Goal: Task Accomplishment & Management: Complete application form

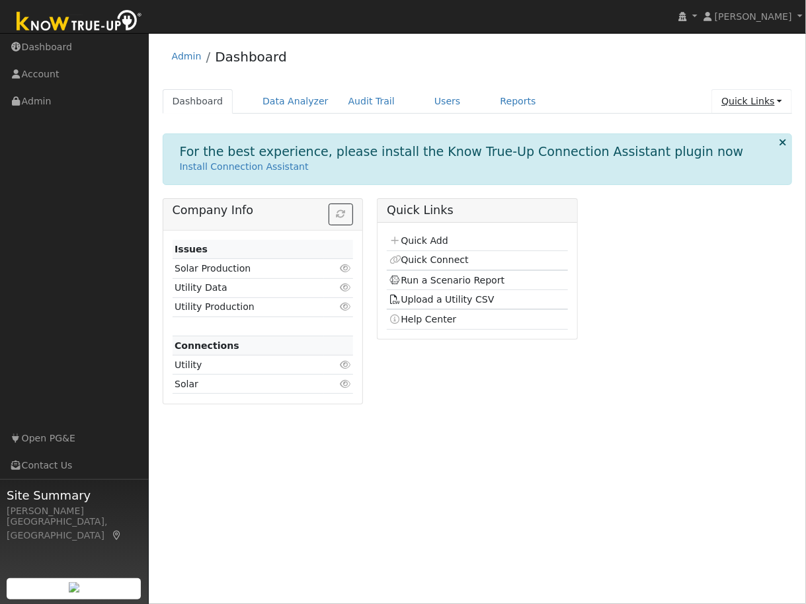
click at [737, 102] on link "Quick Links" at bounding box center [751, 101] width 81 height 24
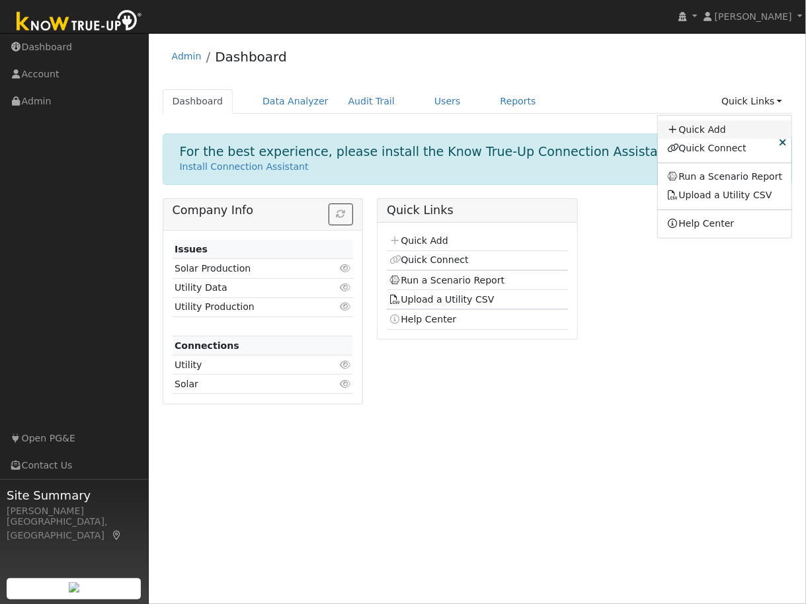
click at [711, 128] on link "Quick Add" at bounding box center [725, 129] width 134 height 19
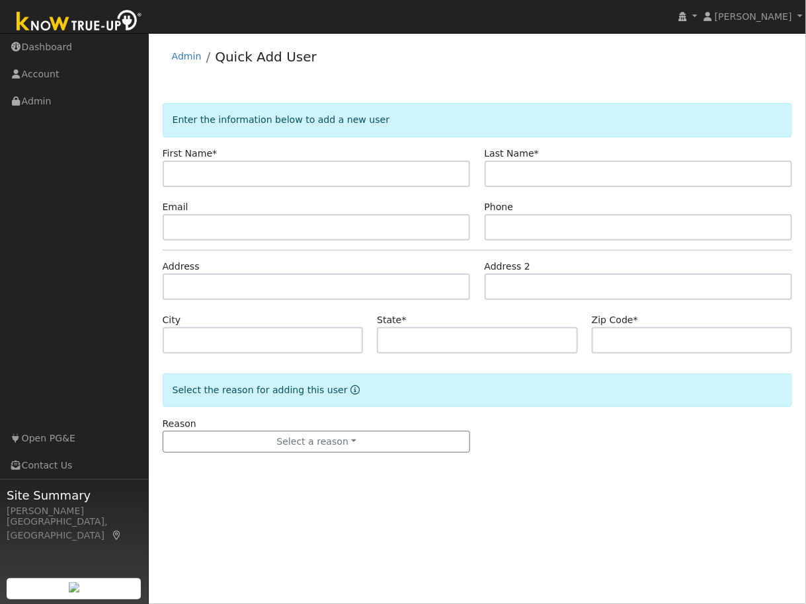
click at [245, 173] on input "text" at bounding box center [317, 174] width 308 height 26
type input "[PERSON_NAME]"
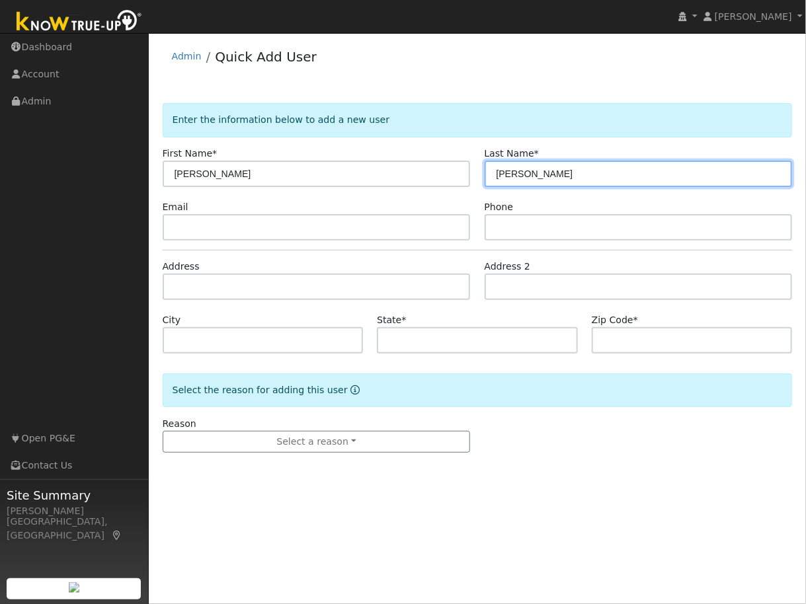
type input "[PERSON_NAME]"
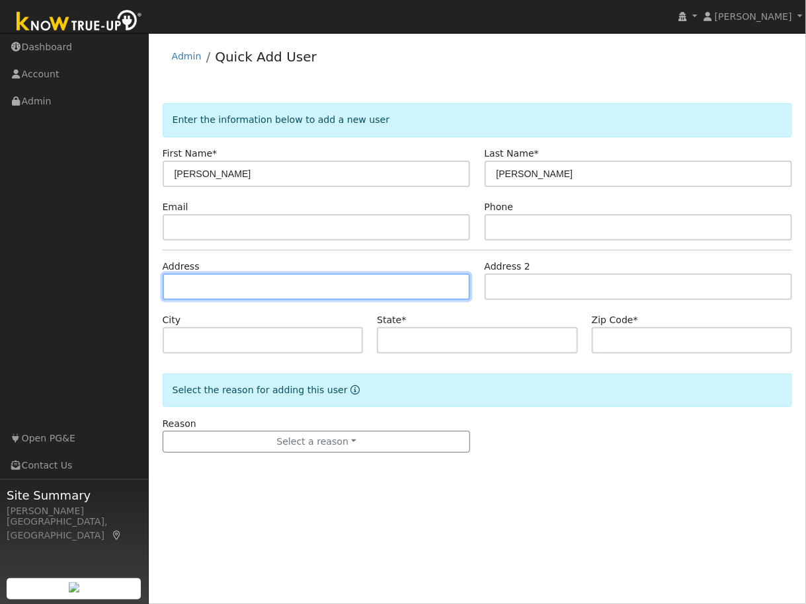
click at [204, 289] on input "text" at bounding box center [317, 287] width 308 height 26
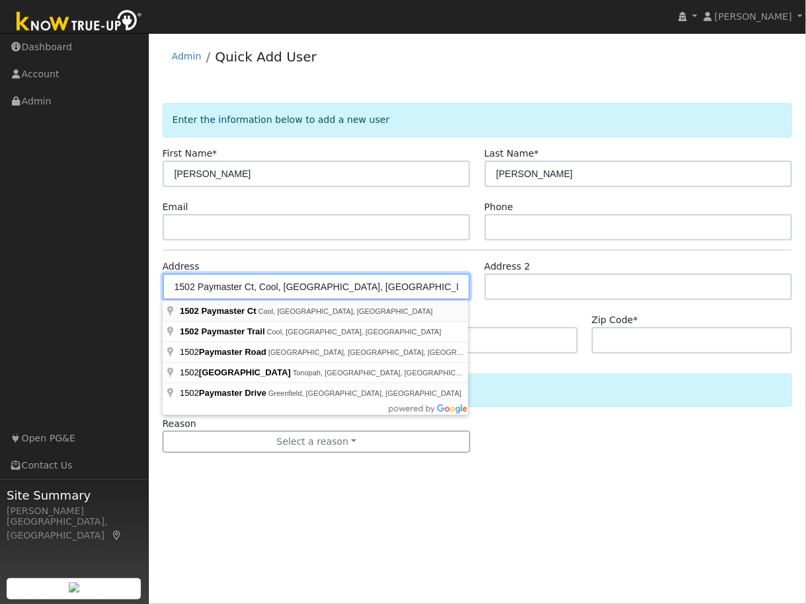
type input "1502 Paymaster Court"
type input "Cool"
type input "CA"
type input "95614"
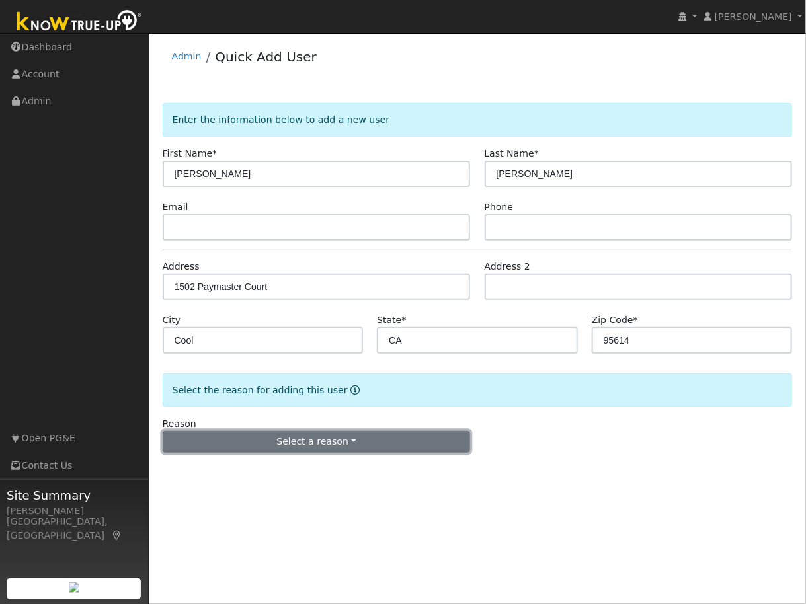
click at [305, 438] on button "Select a reason" at bounding box center [317, 442] width 308 height 22
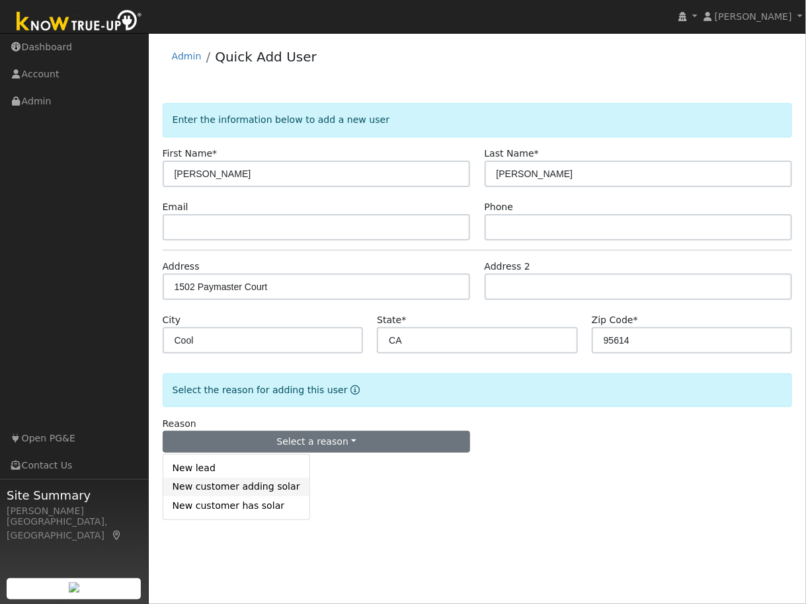
click at [210, 488] on link "New customer adding solar" at bounding box center [236, 487] width 146 height 19
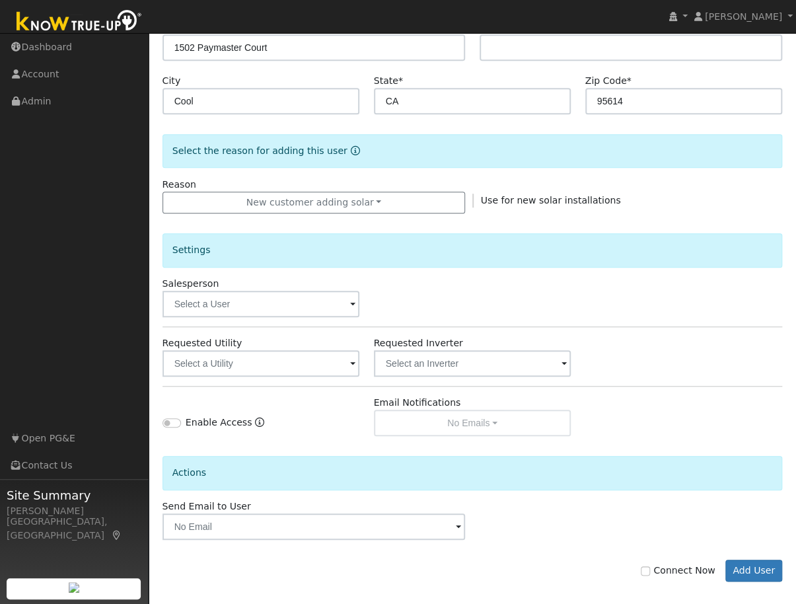
scroll to position [249, 0]
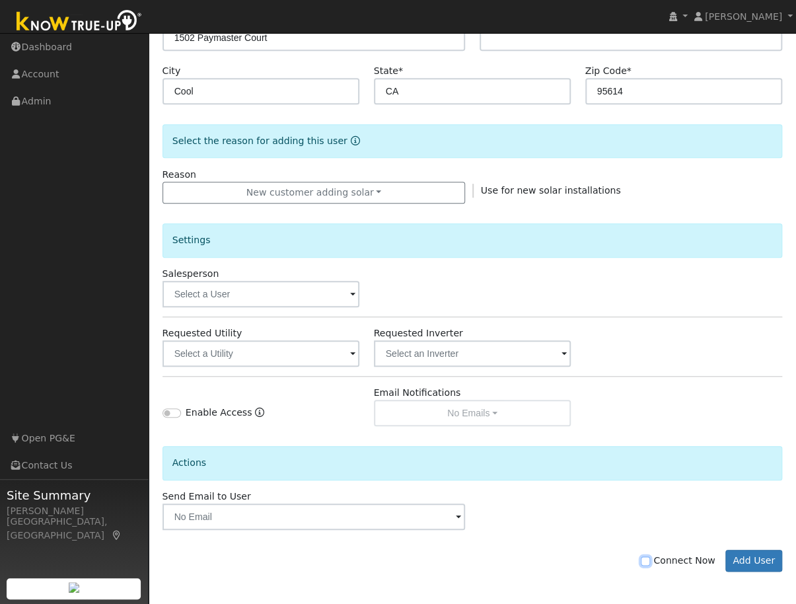
click at [650, 561] on input "Connect Now" at bounding box center [645, 560] width 9 height 9
checkbox input "true"
click at [765, 562] on button "Add User" at bounding box center [754, 561] width 57 height 22
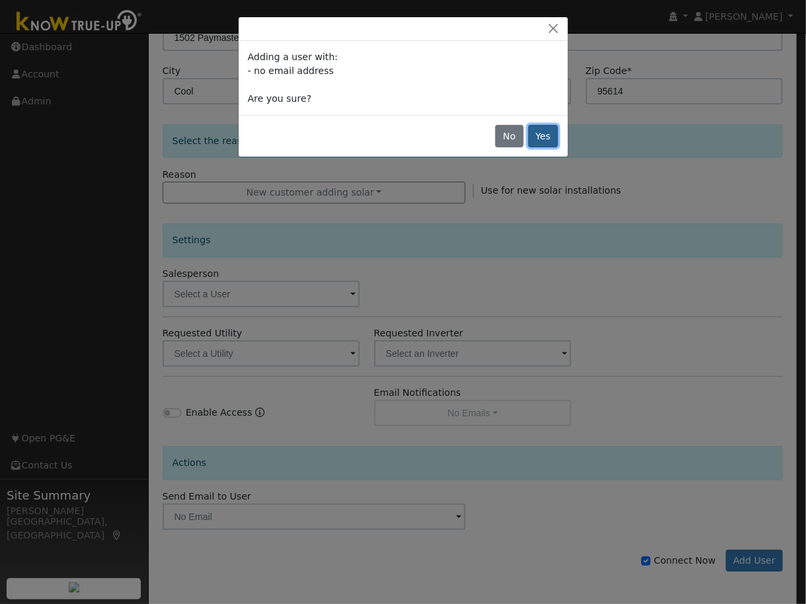
click at [548, 139] on button "Yes" at bounding box center [543, 136] width 30 height 22
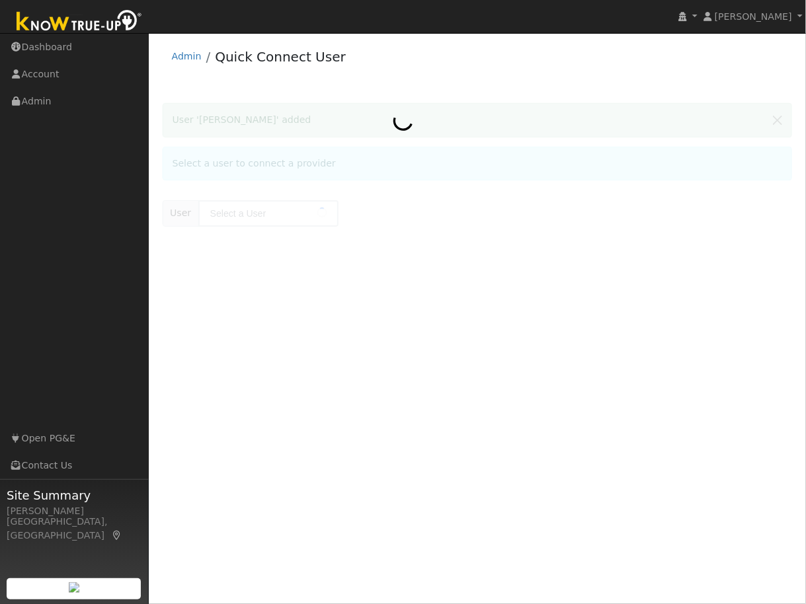
type input "Vince Kauppi"
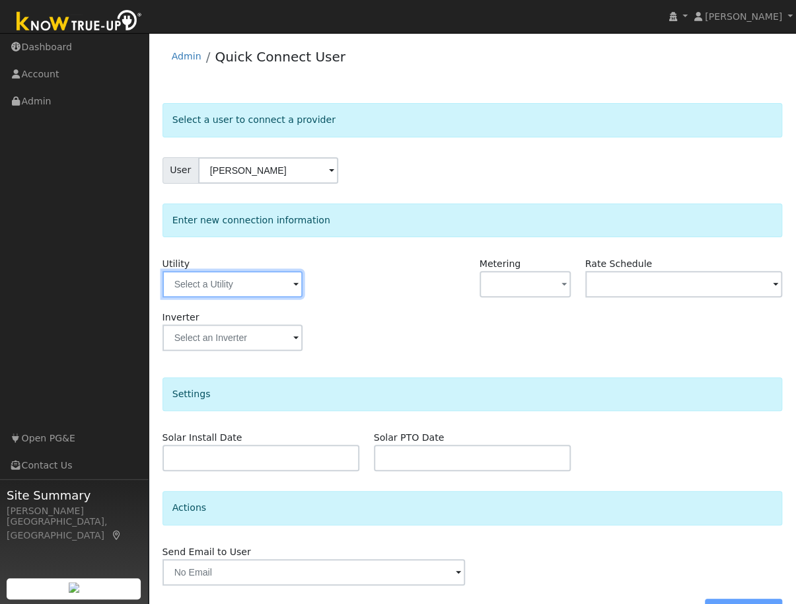
click at [206, 282] on input "text" at bounding box center [233, 284] width 140 height 26
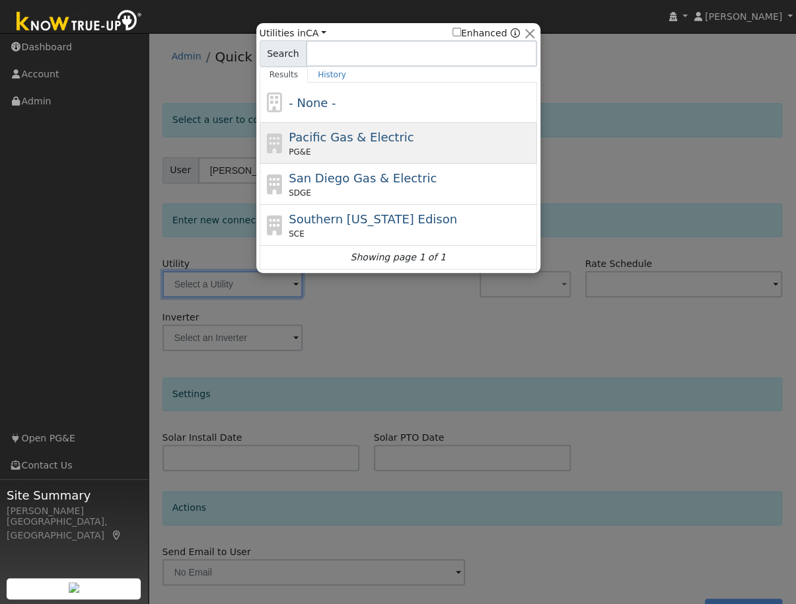
click at [336, 138] on span "Pacific Gas & Electric" at bounding box center [351, 137] width 125 height 14
type input "PG&E"
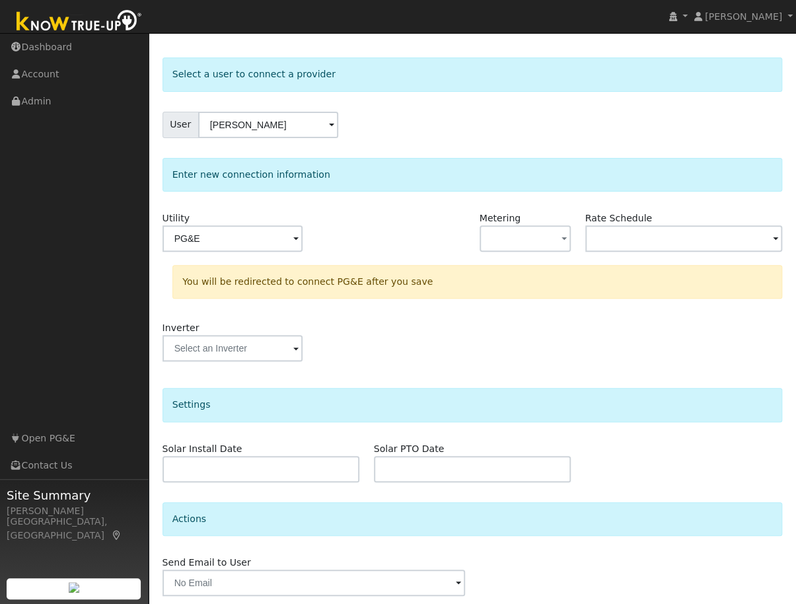
scroll to position [92, 0]
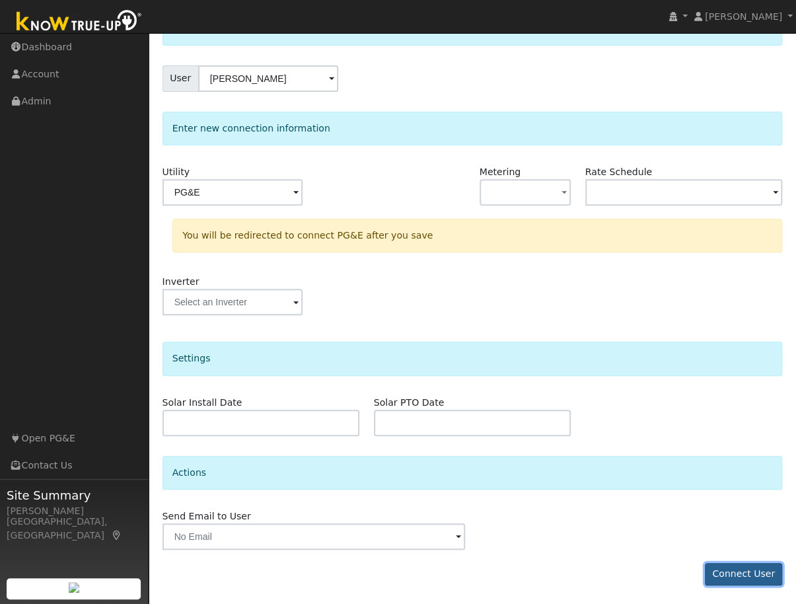
click at [734, 576] on button "Connect User" at bounding box center [744, 574] width 78 height 22
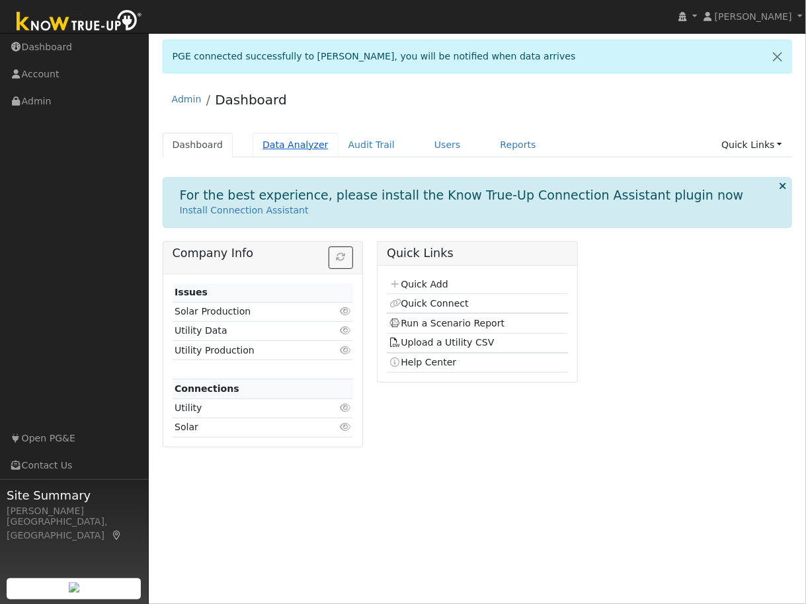
click at [291, 142] on link "Data Analyzer" at bounding box center [295, 145] width 86 height 24
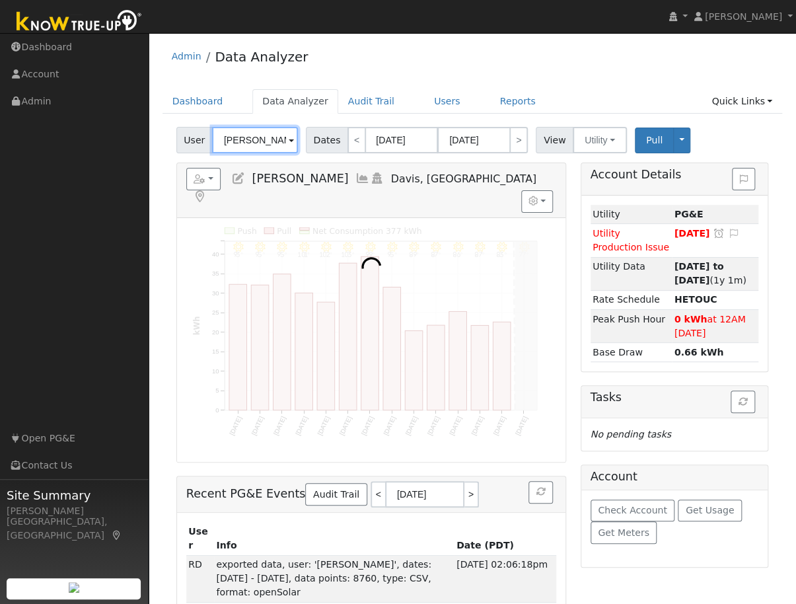
click at [260, 142] on input "Sara Sutherland" at bounding box center [255, 140] width 86 height 26
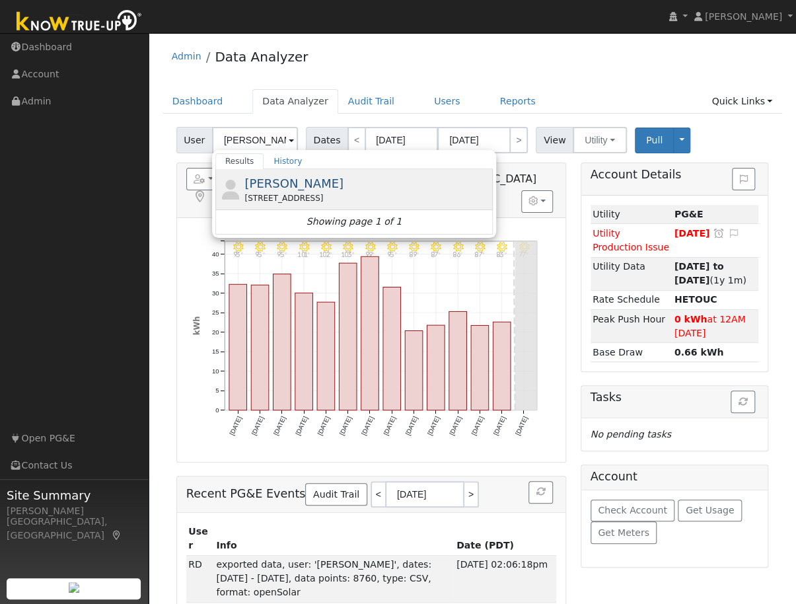
click at [269, 185] on span "Vince Kauppi" at bounding box center [294, 183] width 99 height 14
type input "Vince Kauppi"
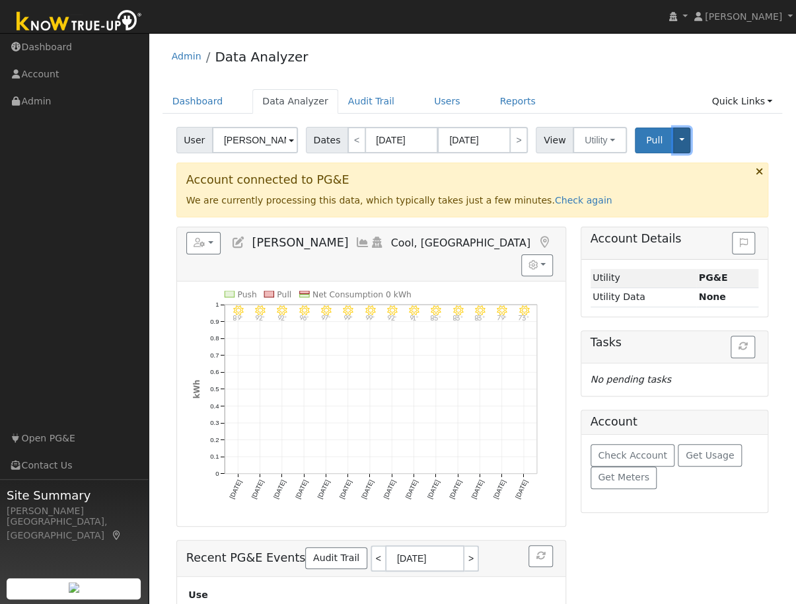
click at [673, 138] on button "Toggle Dropdown" at bounding box center [681, 141] width 17 height 26
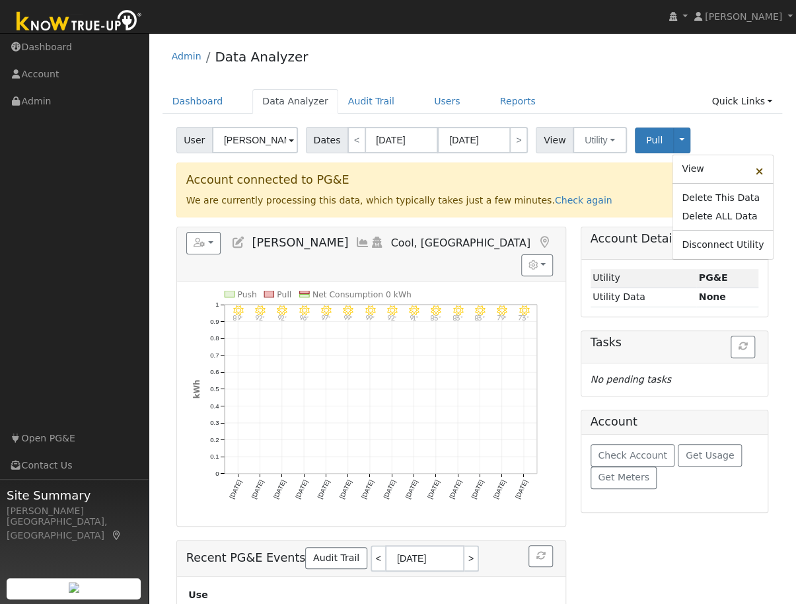
click at [724, 130] on div "User Vince Kauppi Account Default Account Default Account 1502 Paymaster Court,…" at bounding box center [472, 137] width 597 height 31
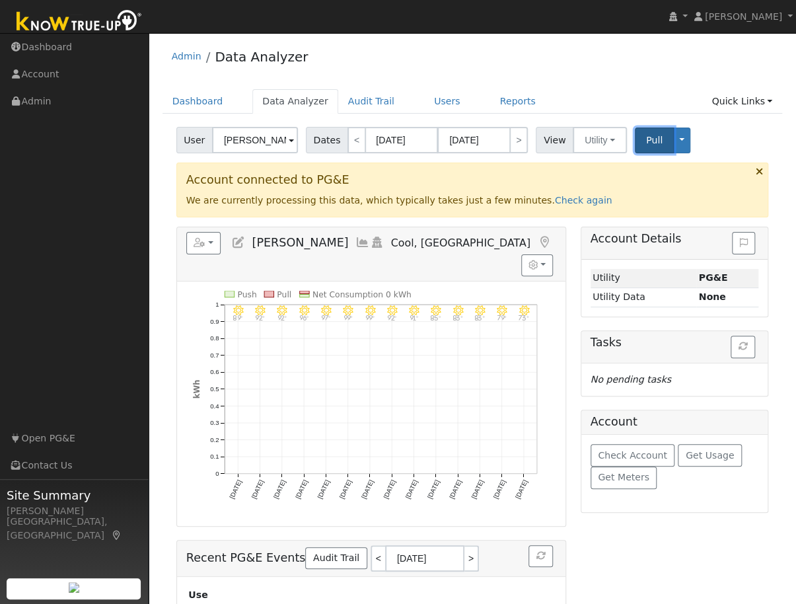
click at [635, 135] on button "Pull" at bounding box center [654, 141] width 39 height 26
click at [555, 74] on div "Admin Data Analyzer" at bounding box center [473, 60] width 621 height 40
click at [194, 100] on link "Dashboard" at bounding box center [198, 101] width 71 height 24
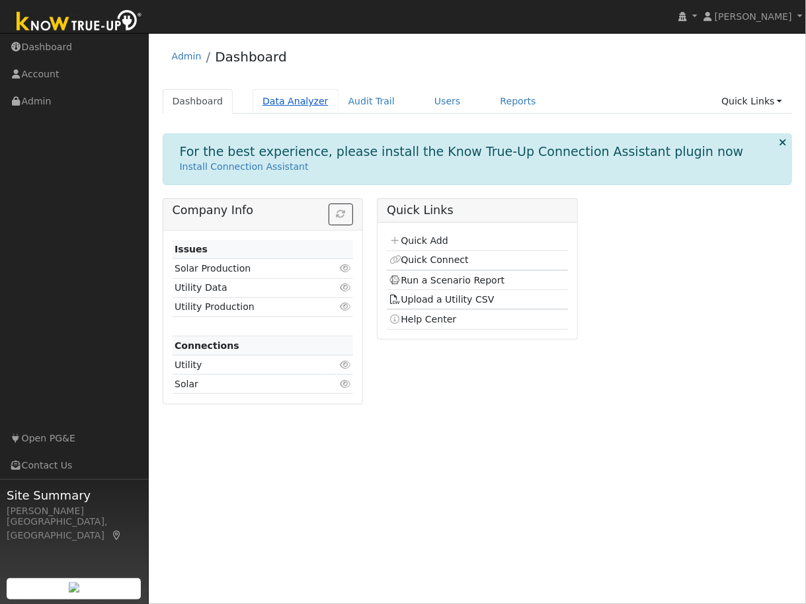
click at [265, 100] on link "Data Analyzer" at bounding box center [295, 101] width 86 height 24
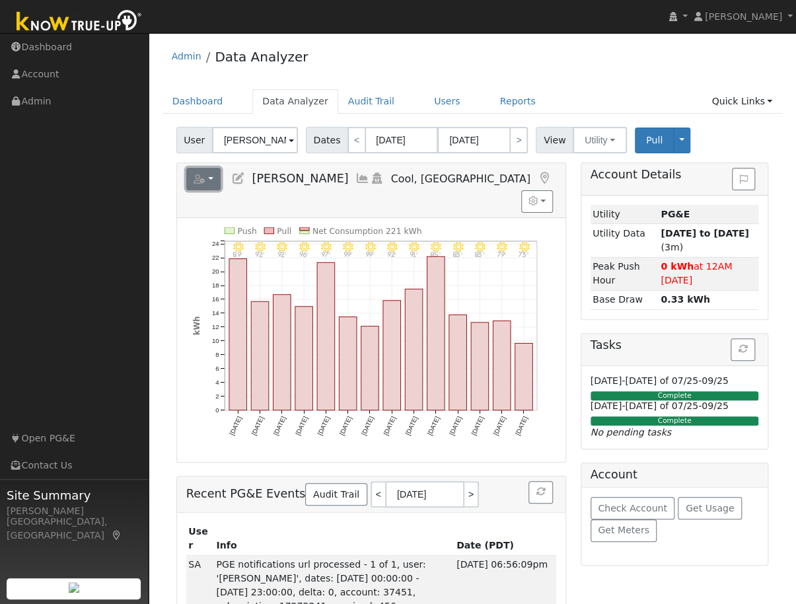
click at [210, 177] on button "button" at bounding box center [203, 179] width 35 height 22
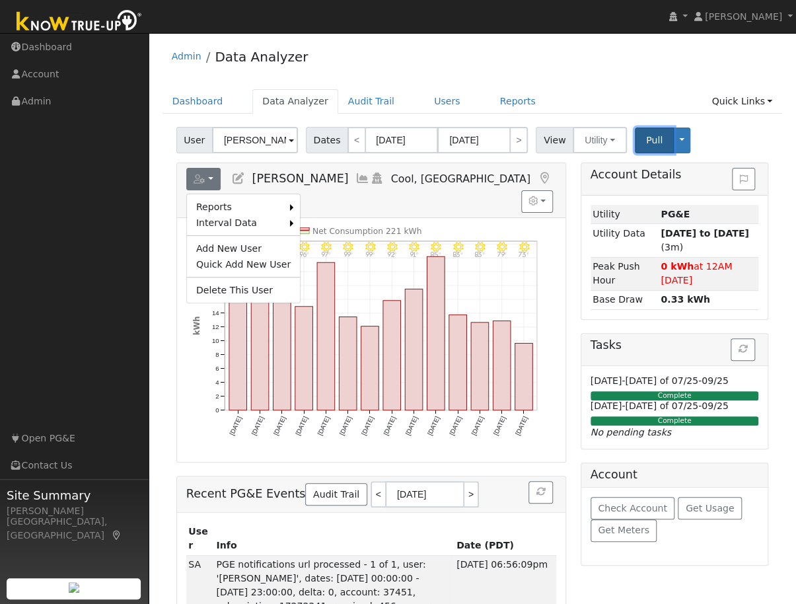
click at [646, 139] on span "Pull" at bounding box center [654, 140] width 17 height 11
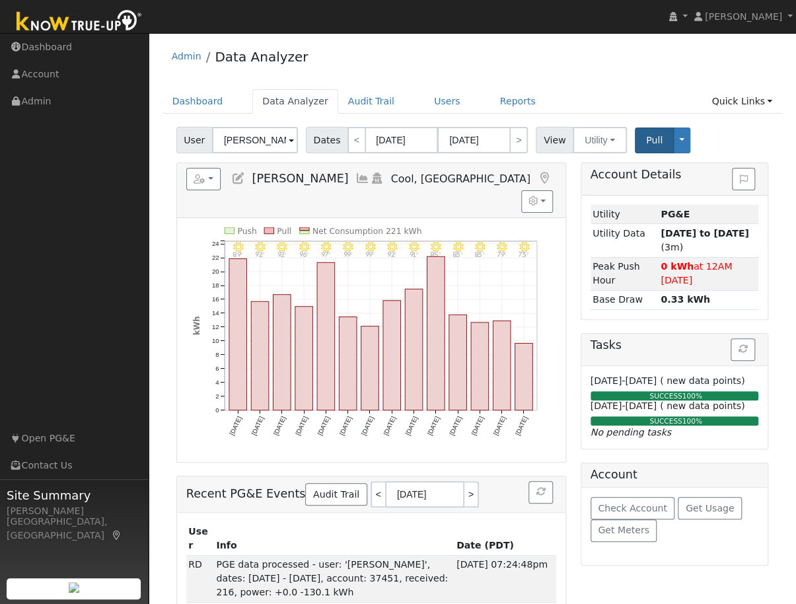
click at [445, 177] on h5 "Reports Scenario Health Check Energy Audit Account Timeline User Audit Trail In…" at bounding box center [371, 179] width 371 height 22
click at [460, 177] on h5 "Reports Scenario Health Check Energy Audit Account Timeline User Audit Trail In…" at bounding box center [371, 179] width 371 height 22
click at [480, 176] on h5 "Reports Scenario Health Check Energy Audit Account Timeline User Audit Trail In…" at bounding box center [371, 179] width 371 height 22
click at [418, 64] on div "Admin Data Analyzer" at bounding box center [473, 60] width 621 height 40
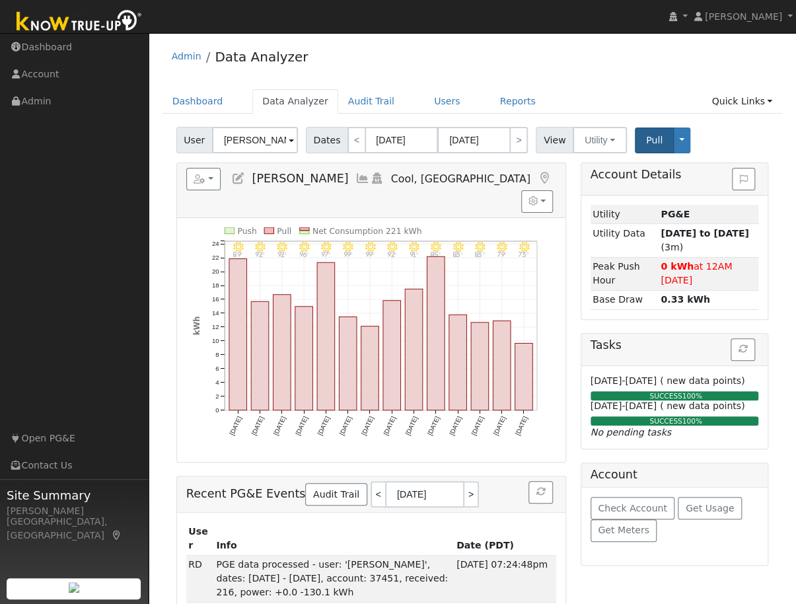
click at [533, 69] on div "Admin Data Analyzer" at bounding box center [473, 60] width 621 height 40
click at [424, 61] on div "Admin Data Analyzer" at bounding box center [473, 60] width 621 height 40
click at [371, 61] on div "Admin Data Analyzer" at bounding box center [473, 60] width 621 height 40
click at [356, 177] on icon at bounding box center [363, 178] width 15 height 12
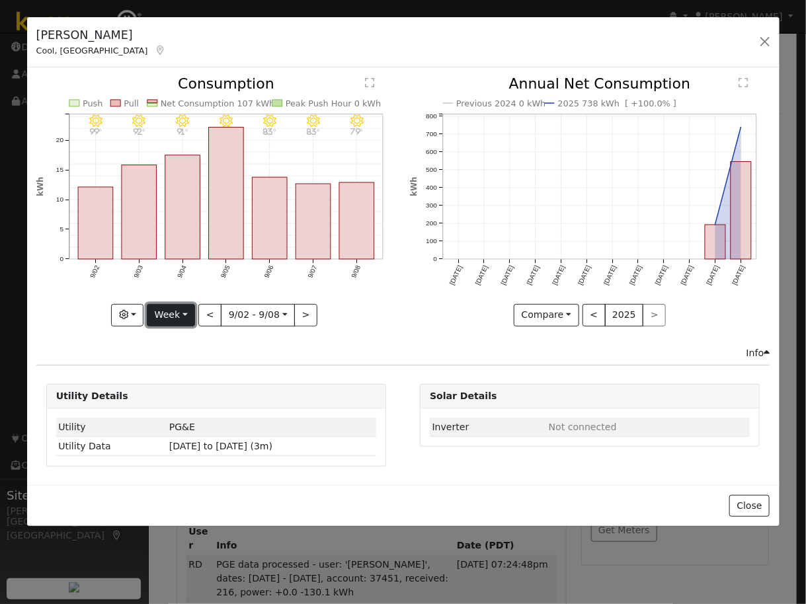
click at [189, 312] on button "Week" at bounding box center [171, 315] width 48 height 22
click at [177, 377] on link "Month" at bounding box center [193, 378] width 92 height 19
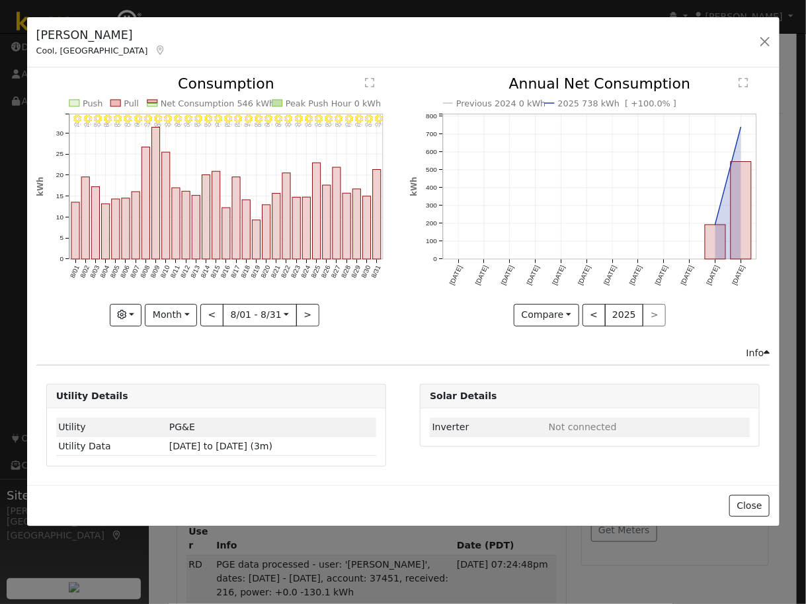
click at [414, 50] on div "[PERSON_NAME] Cool, CA Default Account Default Account [STREET_ADDRESS] Primary…" at bounding box center [403, 42] width 752 height 51
click at [192, 315] on button "Month" at bounding box center [171, 315] width 52 height 22
click at [164, 397] on link "Year" at bounding box center [191, 397] width 92 height 19
type input "[DATE]"
